Goal: Information Seeking & Learning: Find specific fact

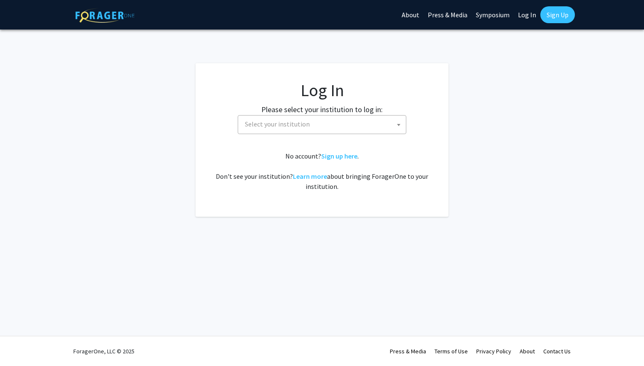
select select
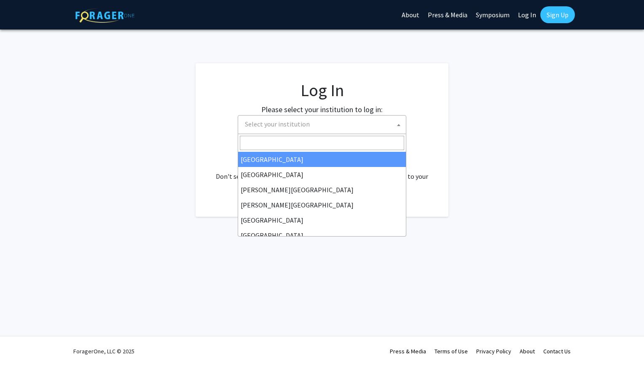
click at [245, 129] on span "Select your institution" at bounding box center [324, 124] width 164 height 17
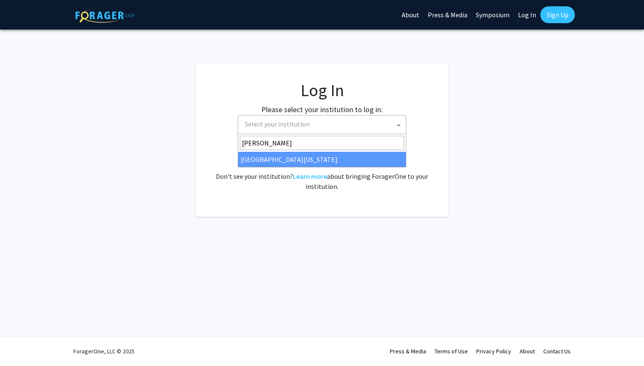
type input "[PERSON_NAME]"
select select "13"
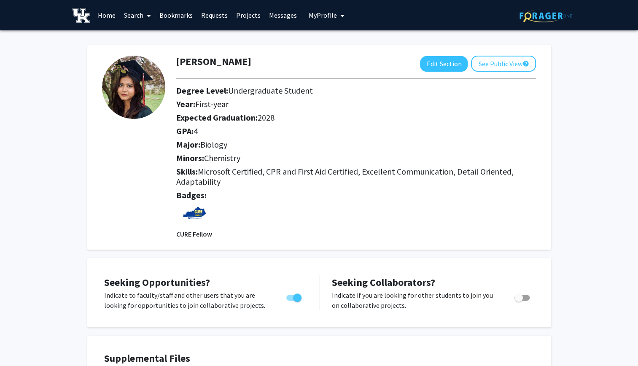
click at [278, 13] on link "Messages" at bounding box center [283, 15] width 36 height 30
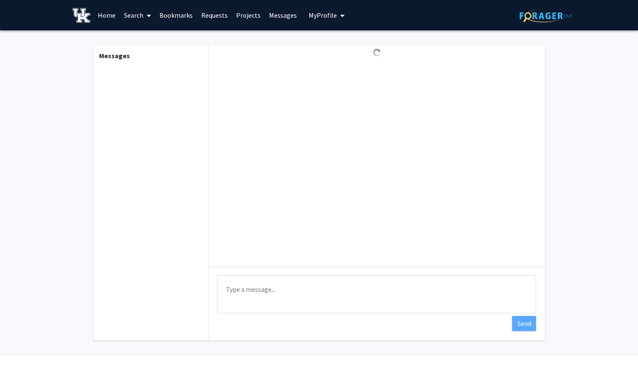
click at [245, 12] on link "Projects" at bounding box center [248, 15] width 33 height 30
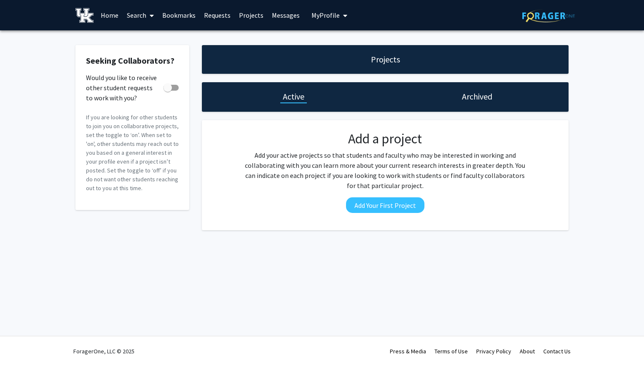
click at [107, 19] on link "Home" at bounding box center [110, 15] width 26 height 30
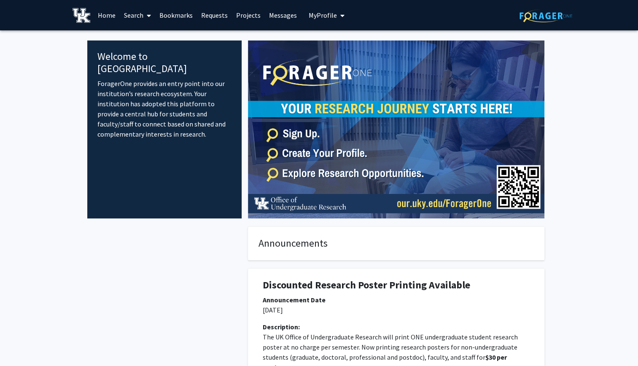
click at [144, 15] on span at bounding box center [147, 16] width 8 height 30
click at [150, 34] on span "Faculty/Staff" at bounding box center [151, 38] width 62 height 17
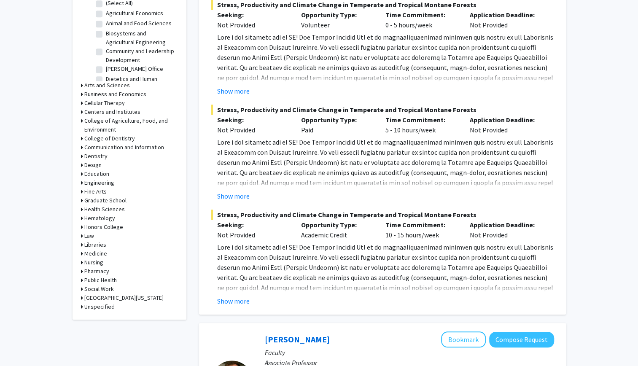
scroll to position [285, 0]
click at [84, 251] on h3 "Medicine" at bounding box center [95, 254] width 23 height 9
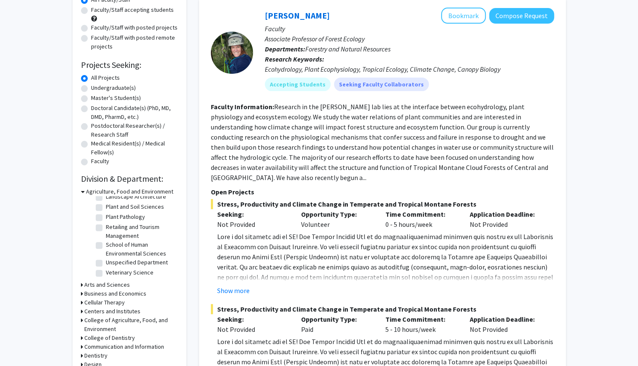
scroll to position [0, 0]
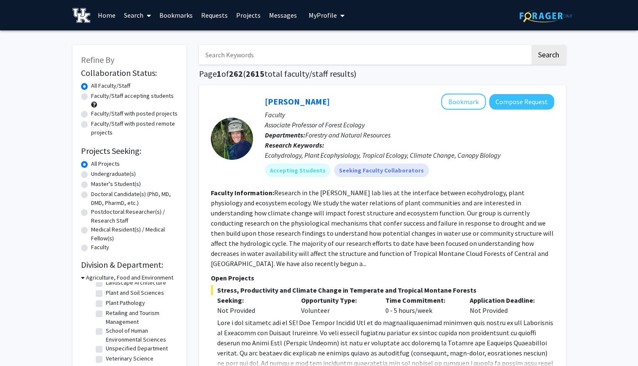
click at [246, 62] on input "Search Keywords" at bounding box center [364, 54] width 331 height 19
type input "[PERSON_NAME]"
click at [531, 45] on button "Search" at bounding box center [548, 54] width 35 height 19
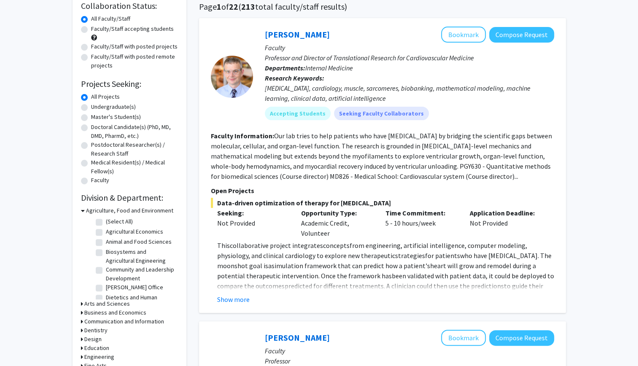
scroll to position [67, 0]
click at [234, 302] on button "Show more" at bounding box center [233, 299] width 32 height 10
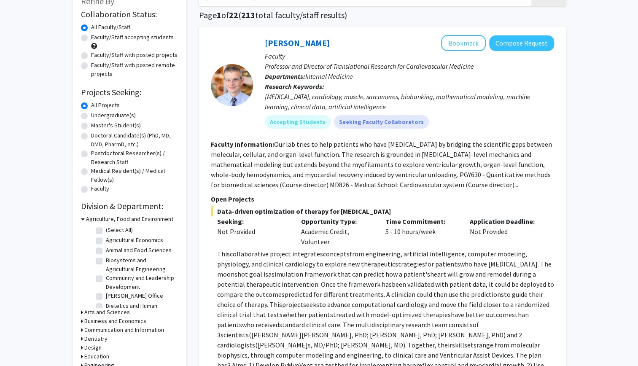
scroll to position [0, 0]
